Goal: Book appointment/travel/reservation

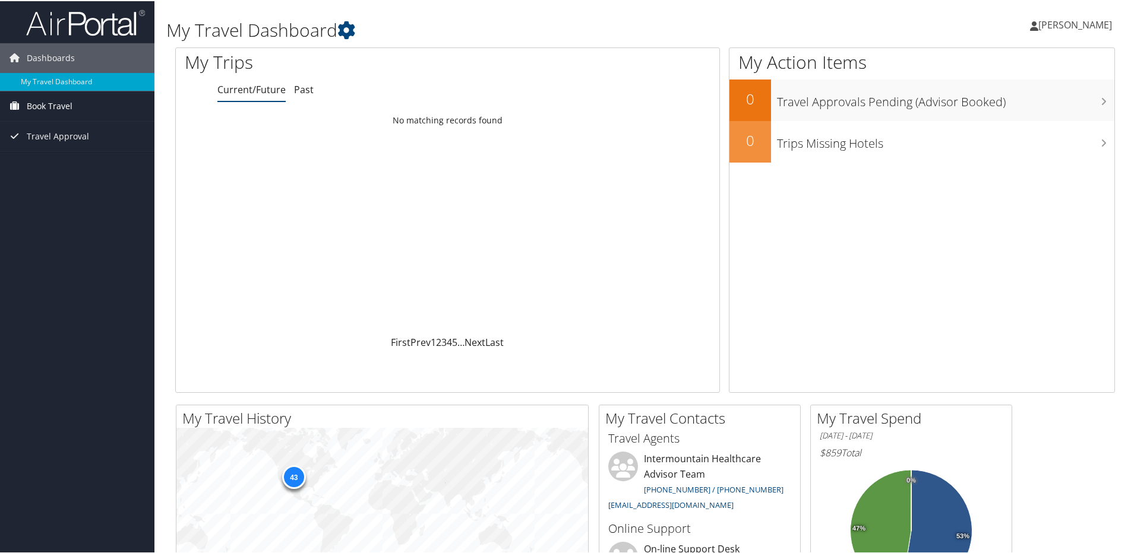
click at [65, 104] on span "Book Travel" at bounding box center [50, 105] width 46 height 30
click at [65, 106] on span "Book Travel" at bounding box center [50, 105] width 46 height 30
click at [59, 146] on link "Book/Manage Online Trips" at bounding box center [77, 147] width 154 height 18
